Goal: Transaction & Acquisition: Purchase product/service

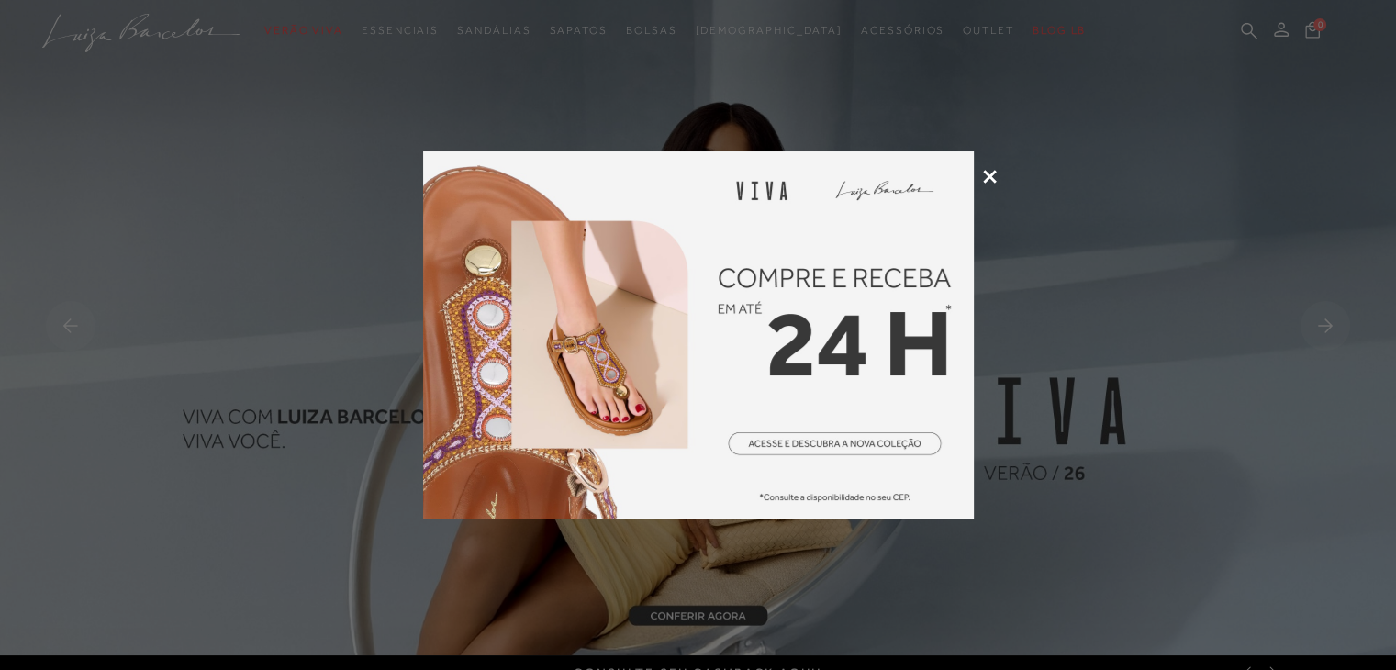
drag, startPoint x: 0, startPoint y: 0, endPoint x: 991, endPoint y: 179, distance: 1007.3
click at [991, 179] on icon at bounding box center [990, 177] width 14 height 14
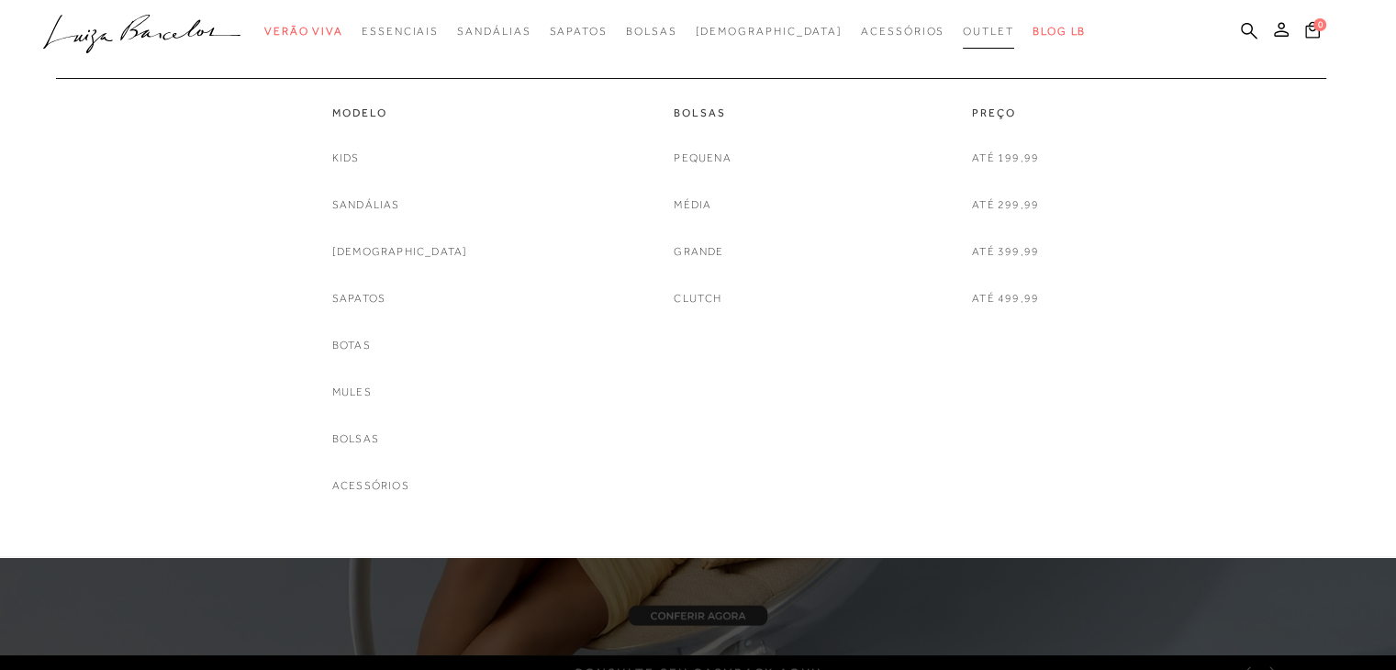
click at [963, 33] on span "Outlet" at bounding box center [988, 31] width 51 height 13
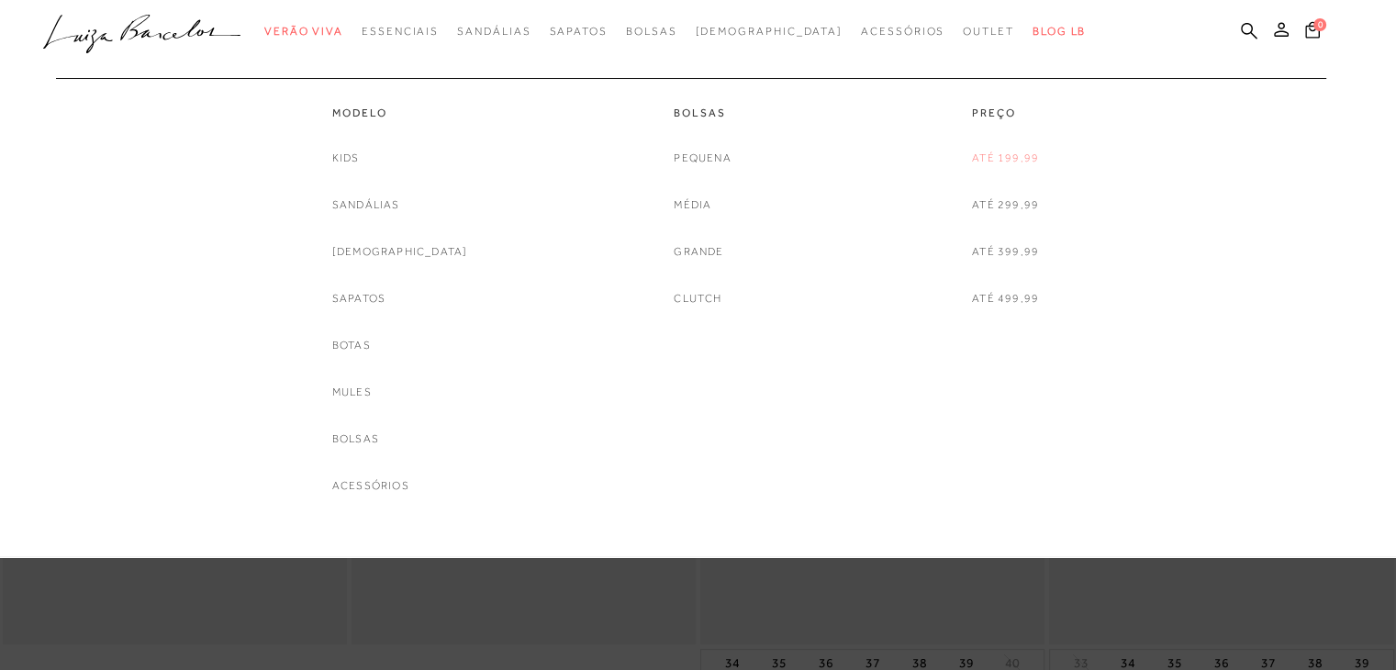
click at [1005, 162] on link "Até 199,99" at bounding box center [1005, 158] width 67 height 19
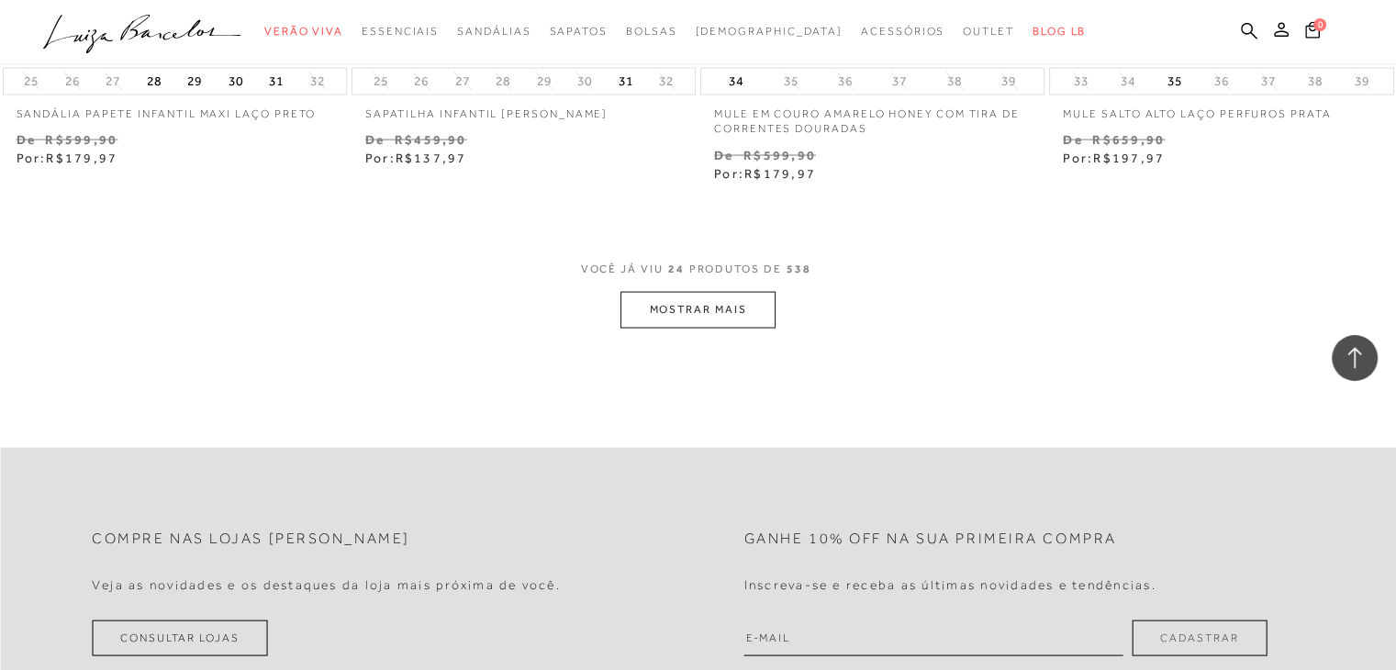
scroll to position [3860, 0]
click at [714, 309] on button "MOSTRAR MAIS" at bounding box center [697, 308] width 154 height 36
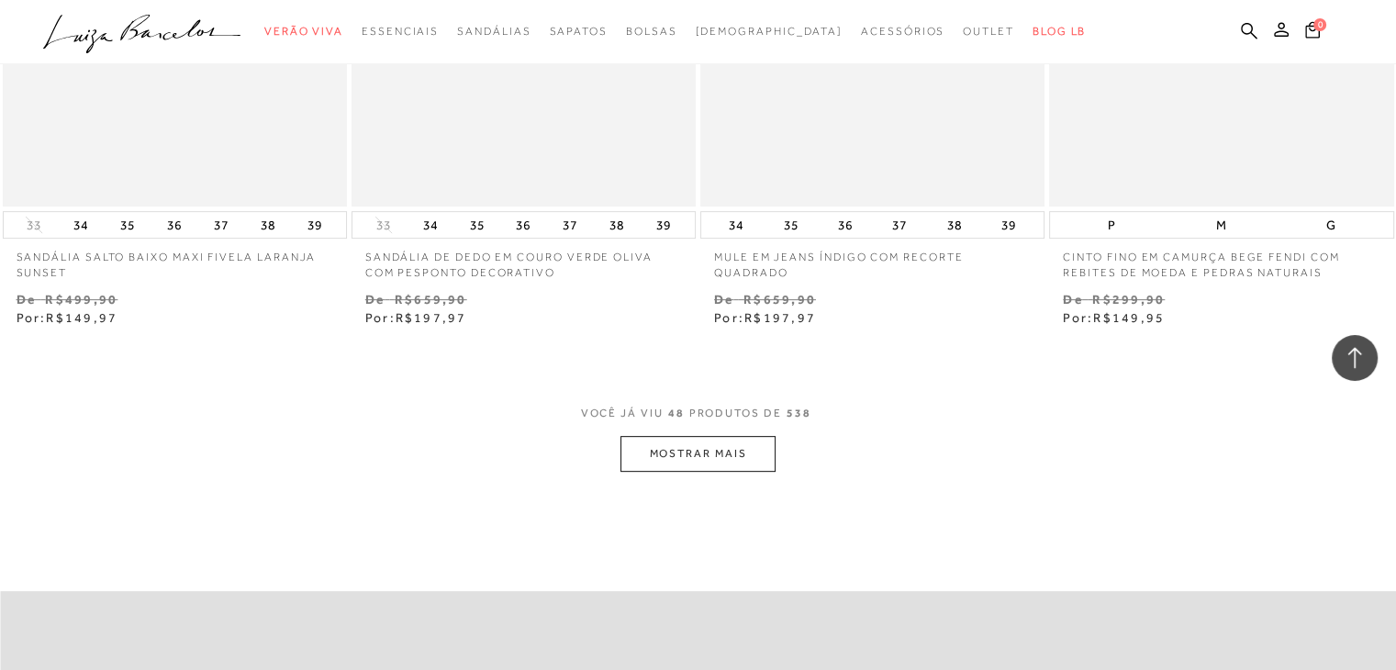
scroll to position [7658, 0]
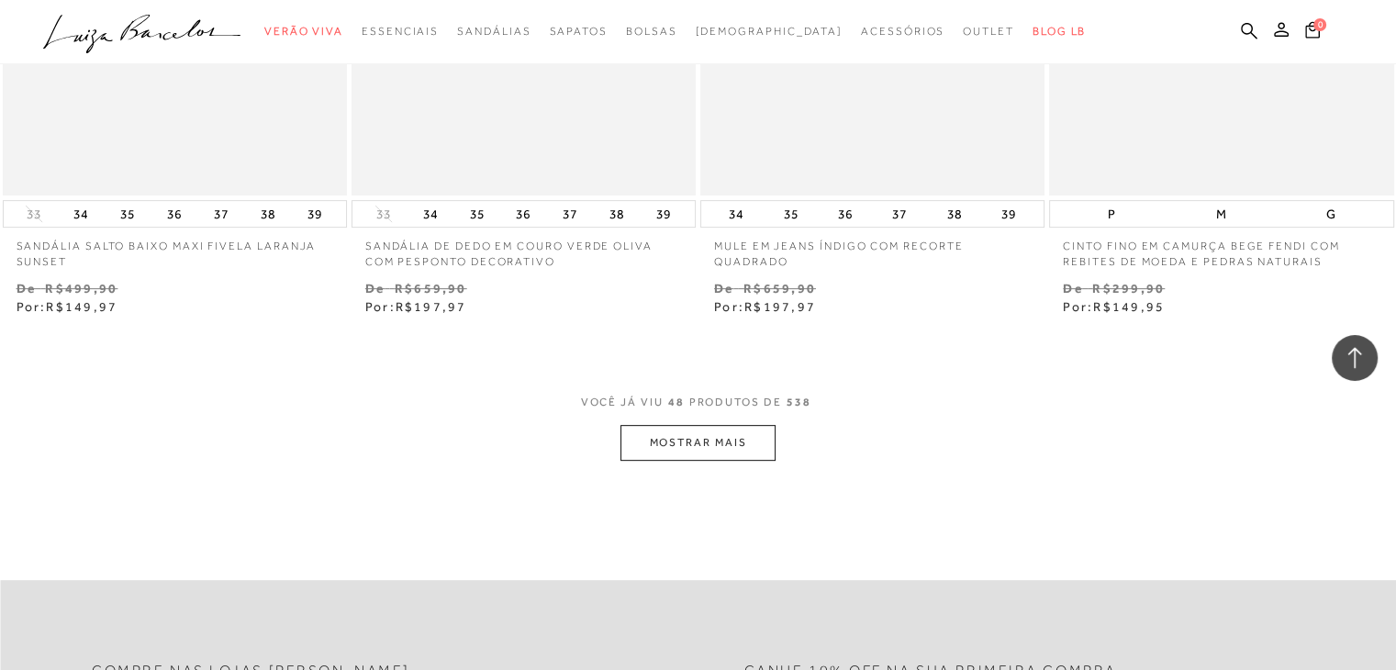
click at [724, 444] on button "MOSTRAR MAIS" at bounding box center [697, 443] width 154 height 36
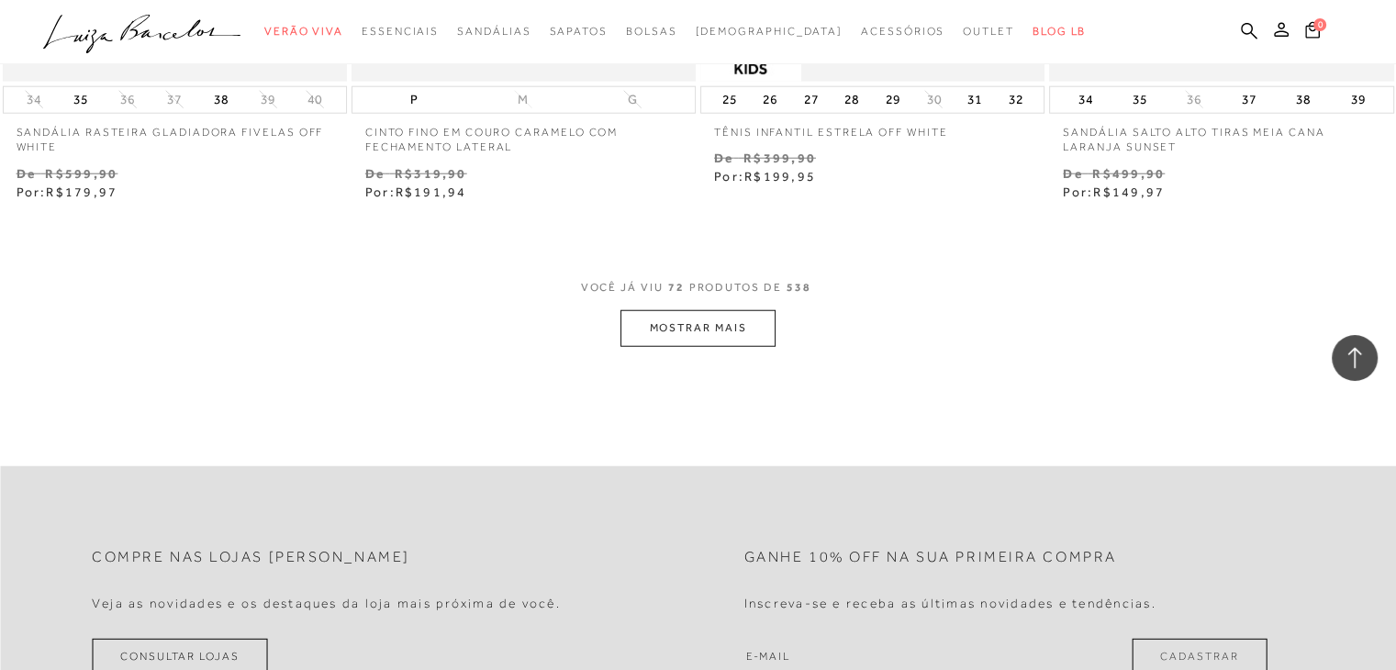
scroll to position [11695, 0]
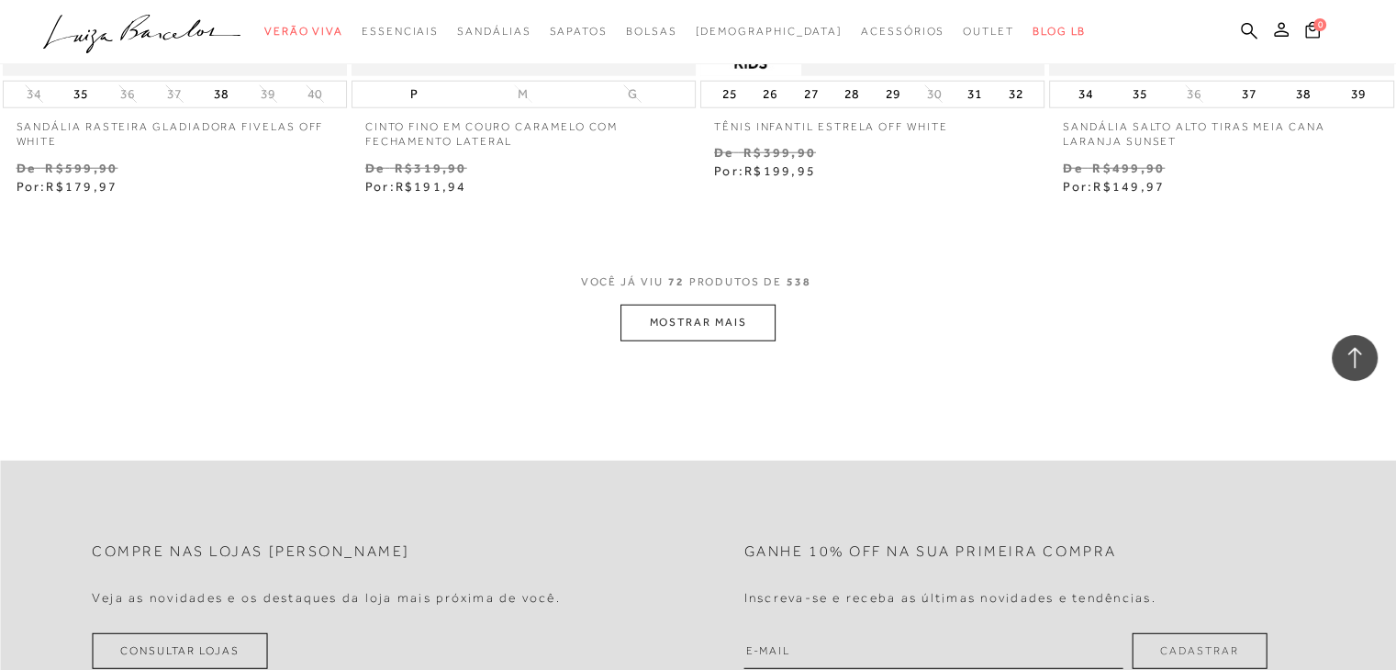
click at [731, 323] on button "MOSTRAR MAIS" at bounding box center [697, 323] width 154 height 36
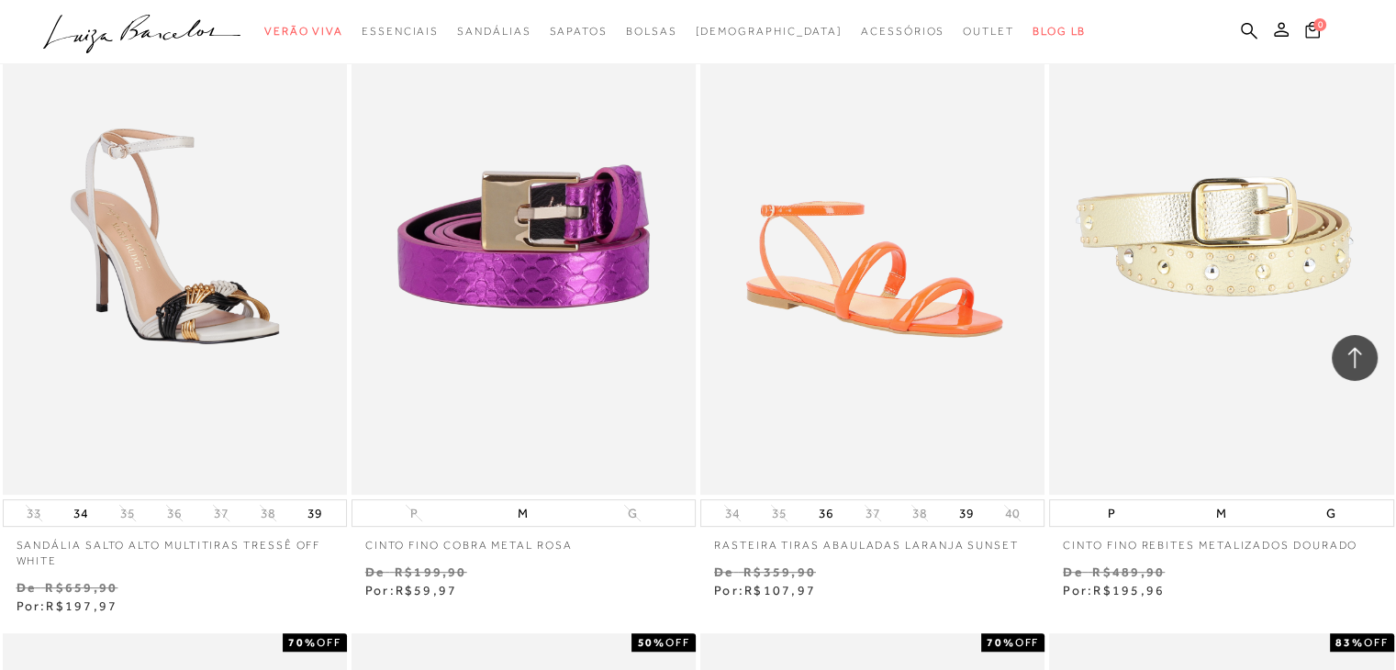
scroll to position [14553, 0]
click at [829, 517] on button "36" at bounding box center [826, 513] width 26 height 26
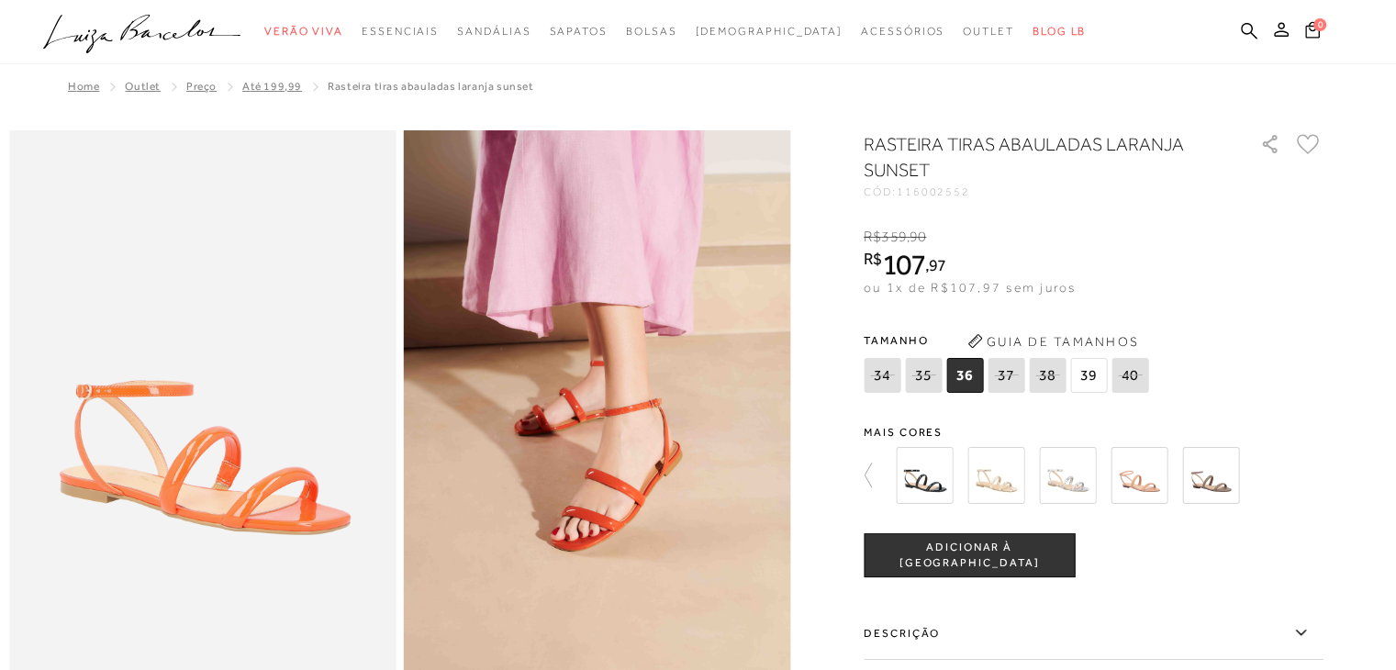
click at [937, 461] on img at bounding box center [924, 475] width 57 height 57
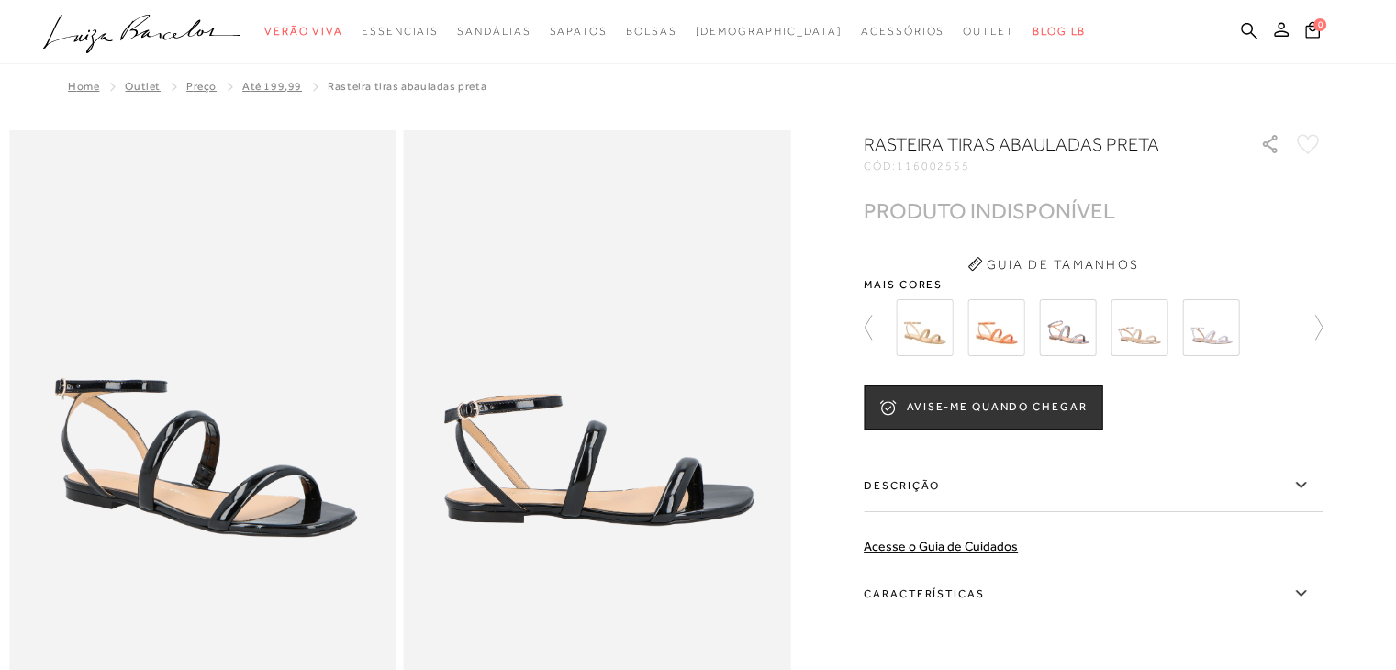
click at [1072, 319] on img at bounding box center [1067, 327] width 57 height 57
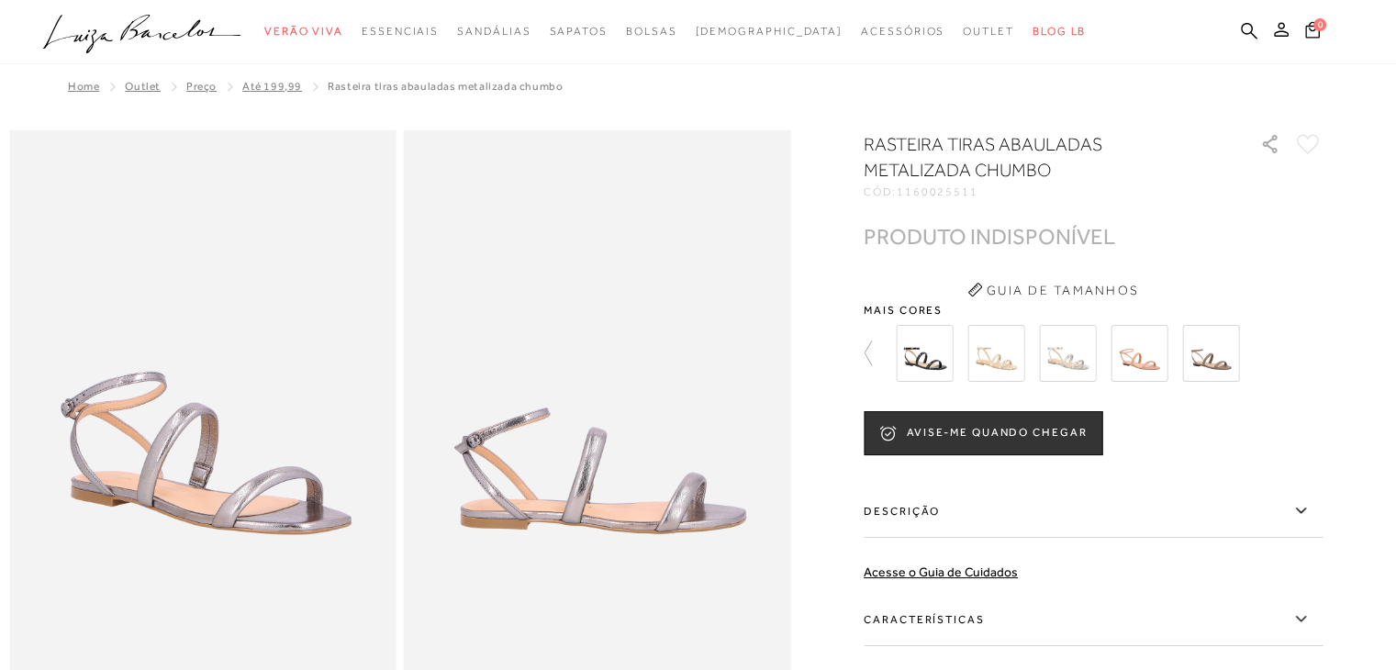
click at [1142, 359] on img at bounding box center [1139, 353] width 57 height 57
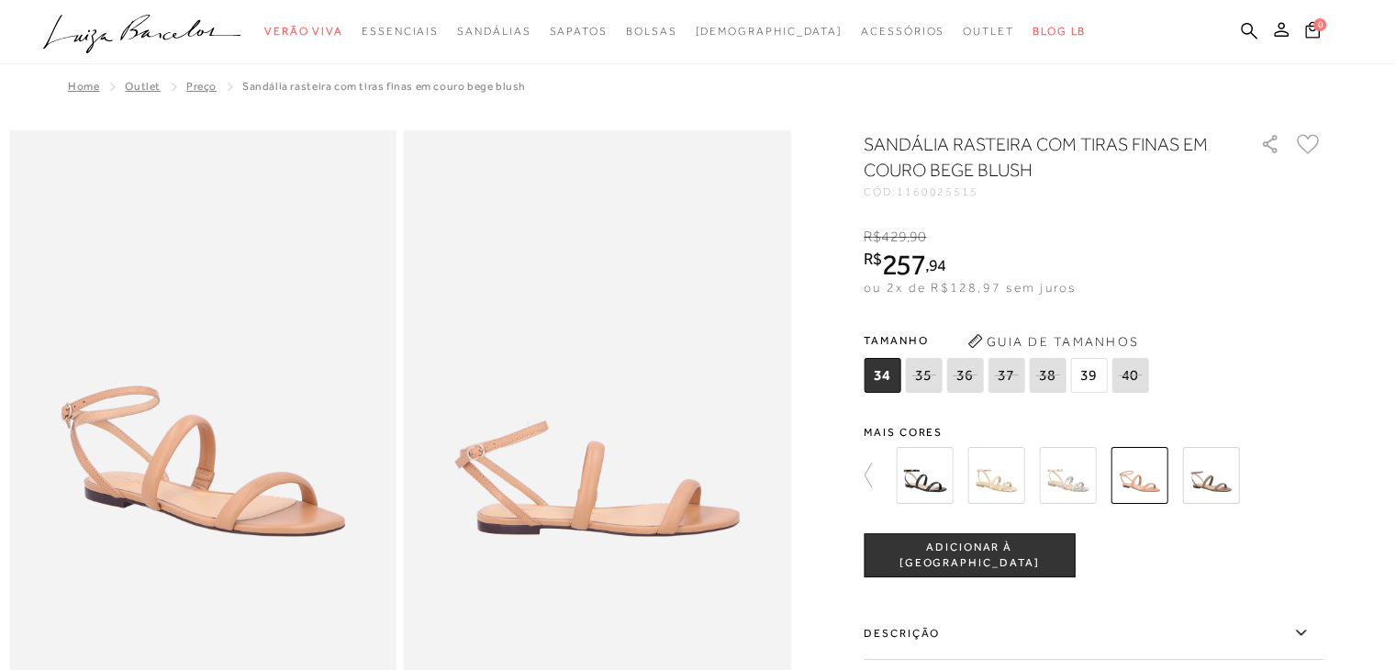
click at [1219, 475] on div at bounding box center [1103, 475] width 427 height 68
click at [1219, 475] on img at bounding box center [1210, 475] width 57 height 57
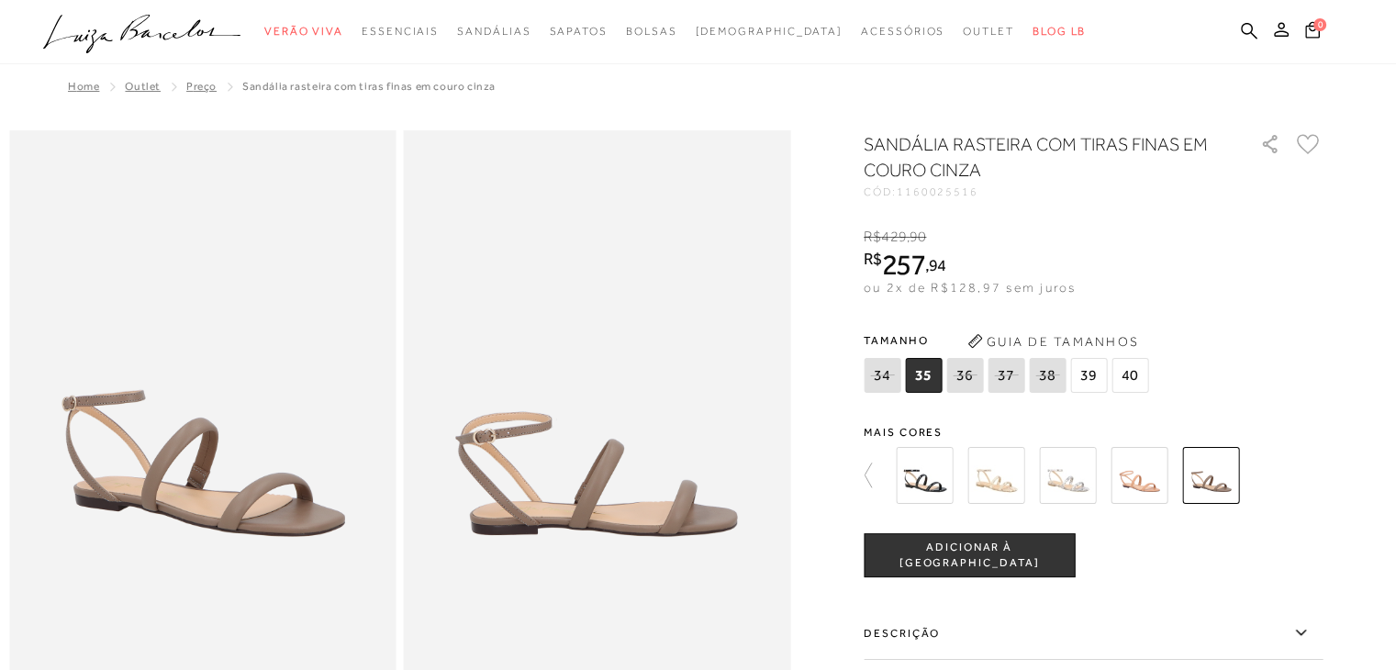
click at [597, 481] on img at bounding box center [569, 475] width 57 height 57
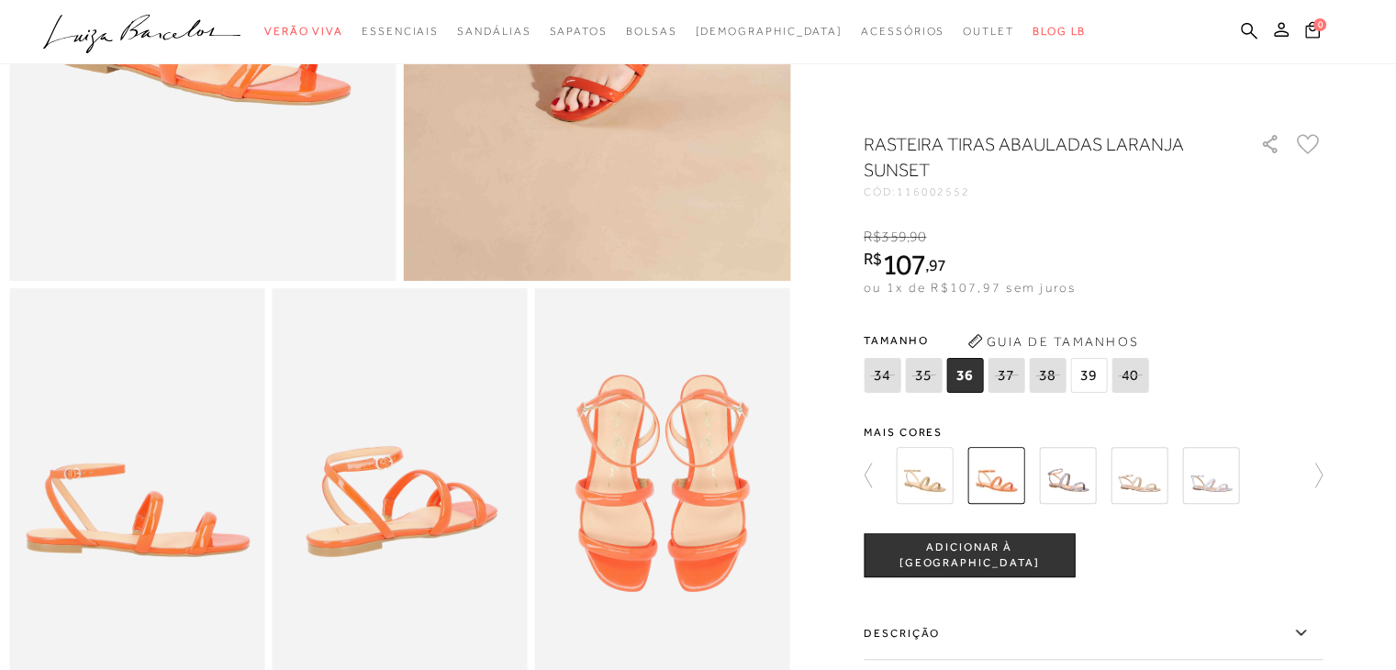
scroll to position [683, 0]
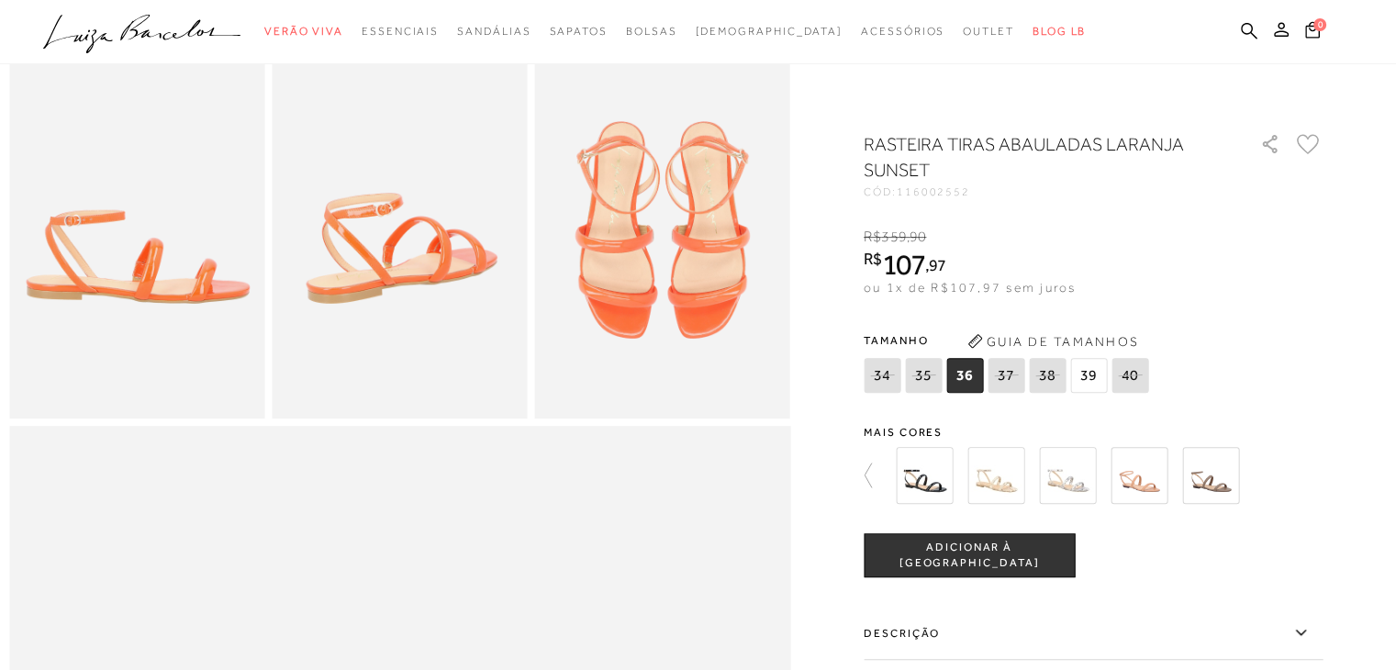
drag, startPoint x: 1006, startPoint y: 541, endPoint x: 966, endPoint y: 555, distance: 43.0
click at [966, 555] on span "ADICIONAR À [GEOGRAPHIC_DATA]" at bounding box center [969, 556] width 209 height 32
click at [975, 379] on span "36" at bounding box center [964, 375] width 37 height 35
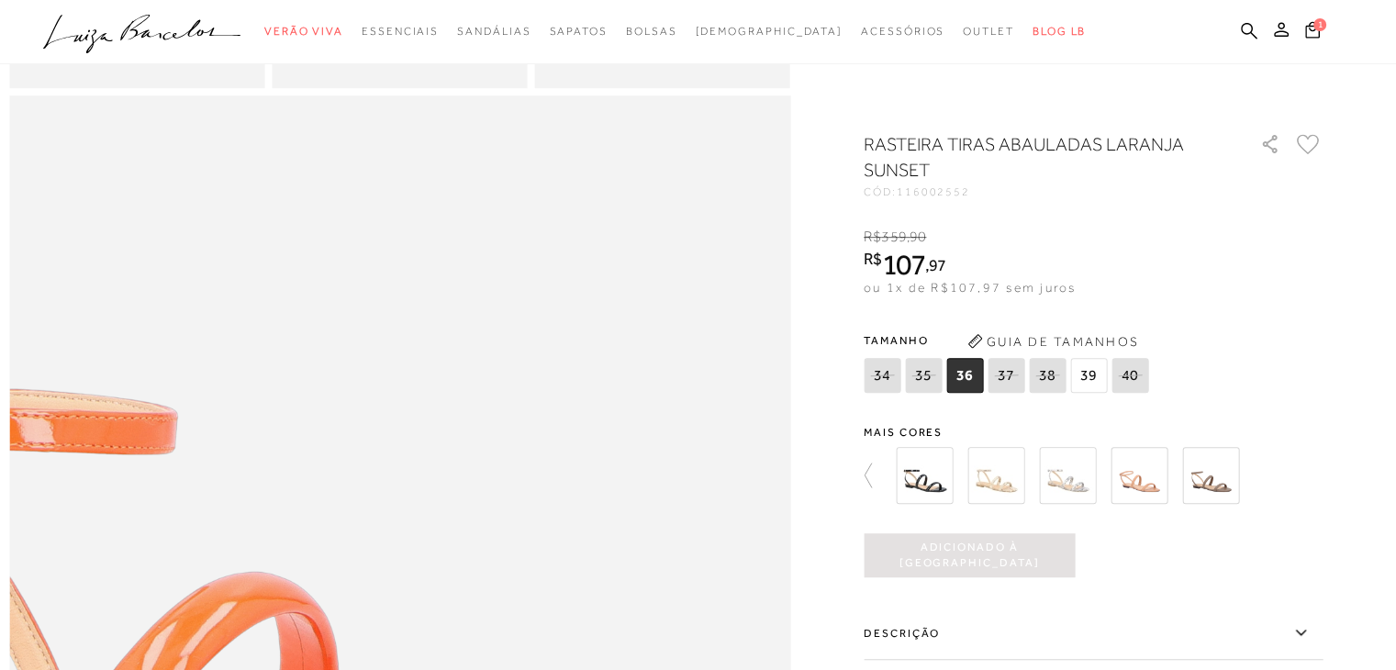
scroll to position [1017, 0]
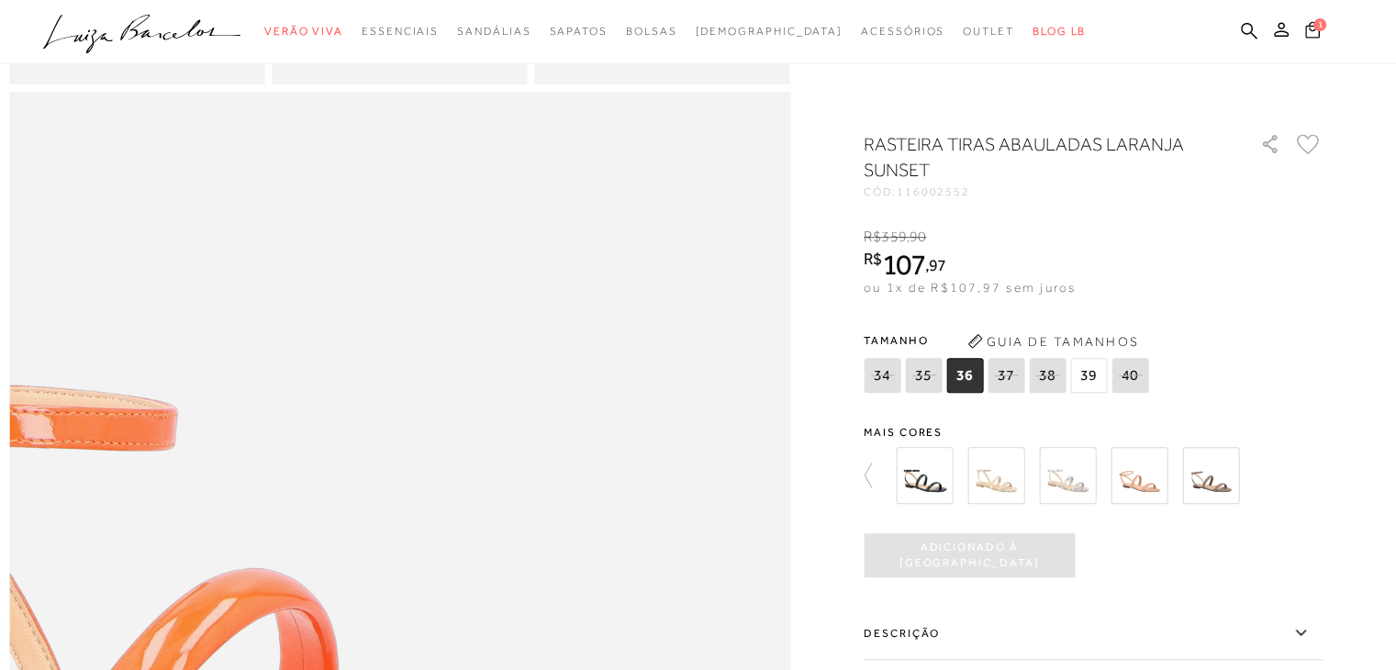
click at [1309, 30] on icon at bounding box center [1312, 29] width 15 height 18
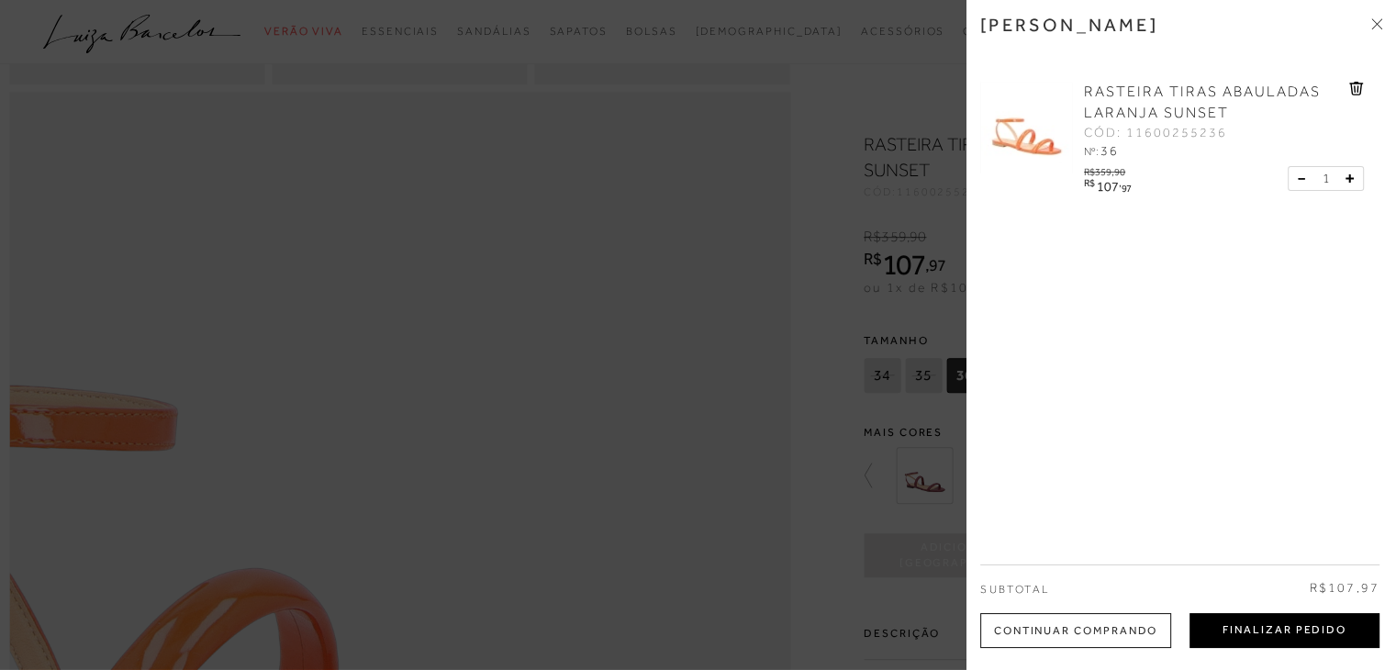
click at [1238, 629] on button "Finalizar Pedido" at bounding box center [1284, 630] width 190 height 35
